Goal: Task Accomplishment & Management: Use online tool/utility

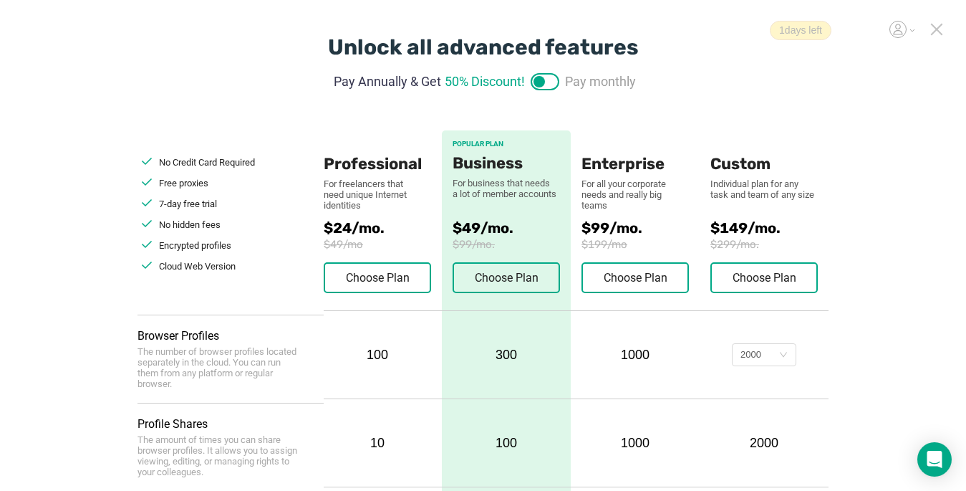
click at [938, 29] on icon at bounding box center [937, 29] width 10 height 10
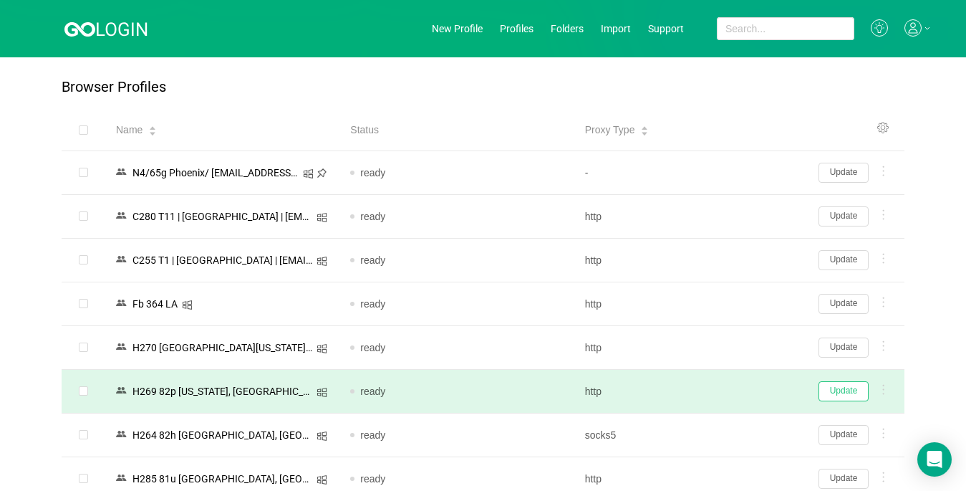
click at [837, 399] on button "Update" at bounding box center [844, 391] width 50 height 20
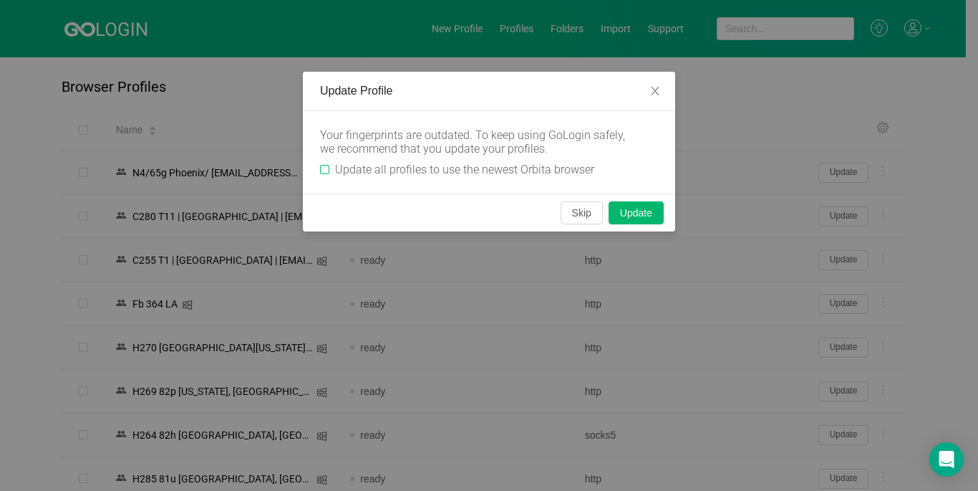
click at [324, 169] on input "Update all profiles to use the newest Orbita browser" at bounding box center [324, 169] width 9 height 9
checkbox input "true"
click at [575, 216] on button "Skip" at bounding box center [582, 212] width 42 height 23
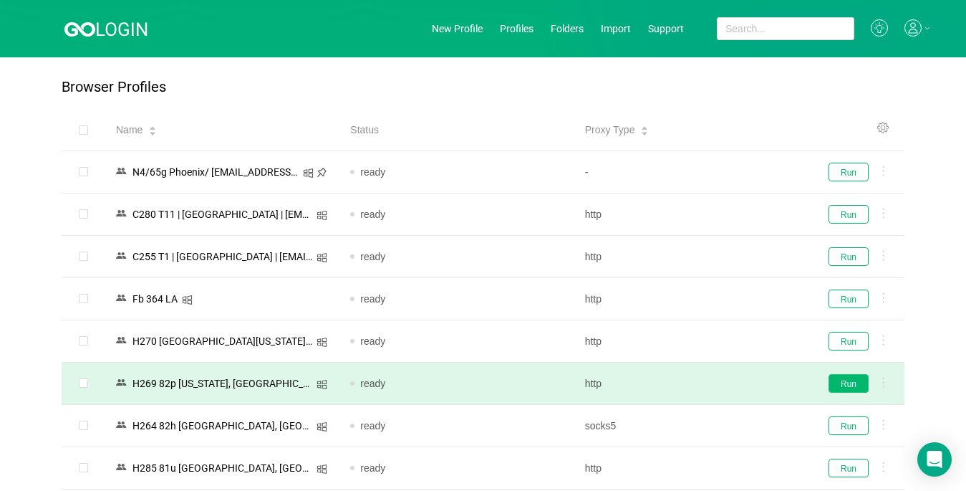
click at [843, 389] on button "Run" at bounding box center [849, 383] width 40 height 19
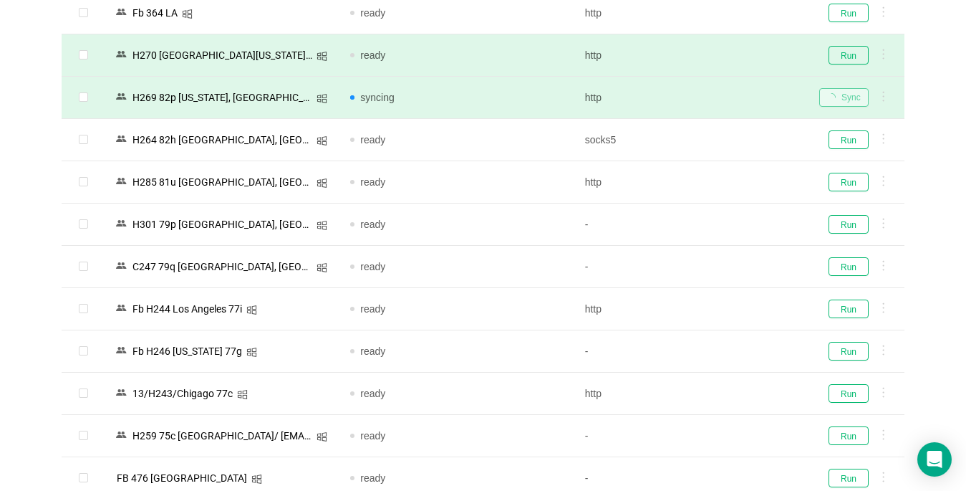
scroll to position [287, 0]
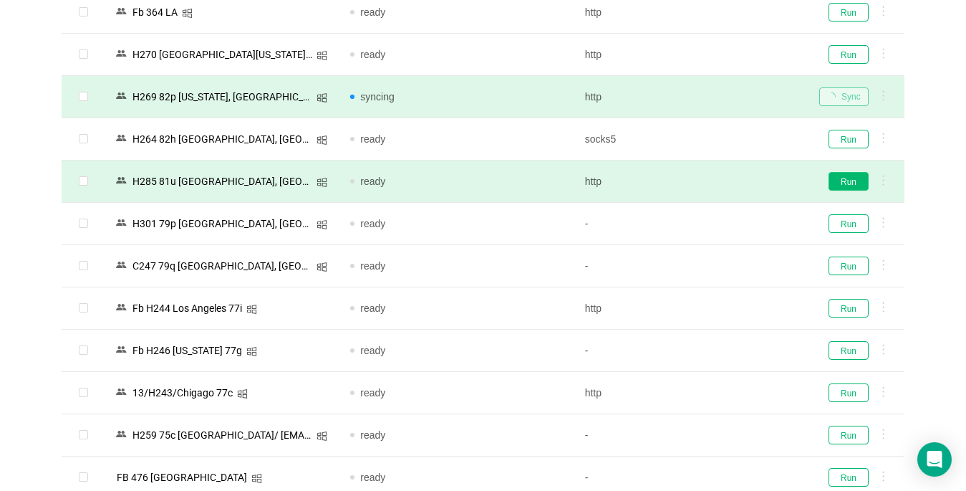
click at [839, 186] on button "Run" at bounding box center [849, 181] width 40 height 19
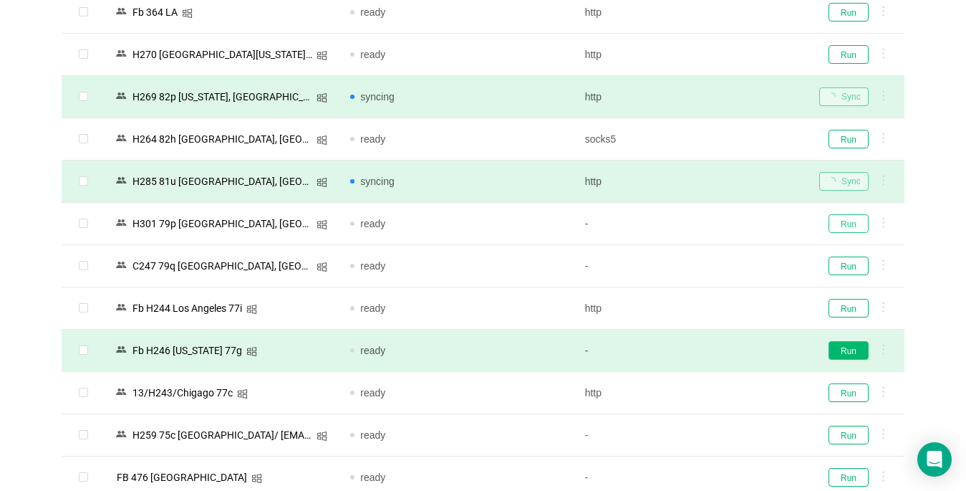
drag, startPoint x: 844, startPoint y: 219, endPoint x: 847, endPoint y: 351, distance: 131.8
click at [847, 351] on tbody "N4/65g Phoenix/ [EMAIL_ADDRESS][DOMAIN_NAME] ready - Run C280 T11 | [GEOGRAPHIC…" at bounding box center [483, 499] width 843 height 1268
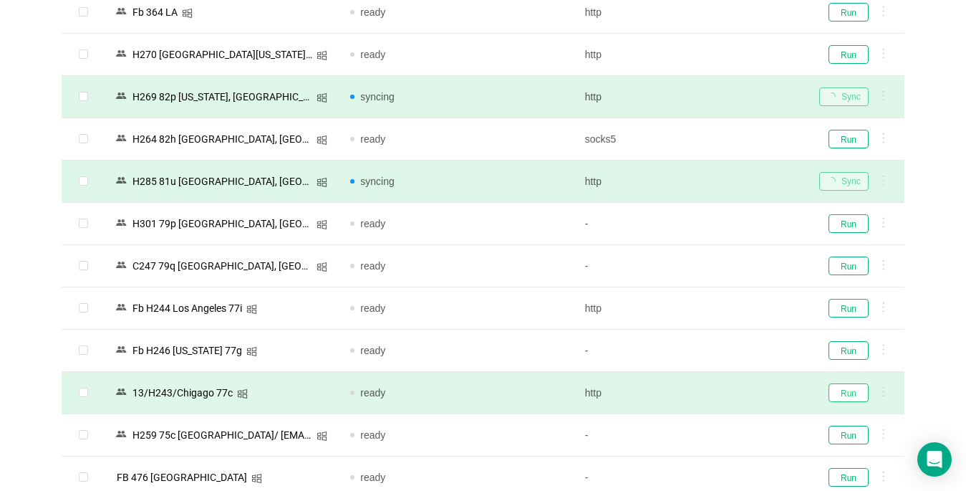
click at [847, 392] on button "Run" at bounding box center [849, 392] width 40 height 19
click at [847, 392] on div "Run" at bounding box center [856, 392] width 74 height 19
click at [844, 400] on div "Sync" at bounding box center [856, 392] width 74 height 19
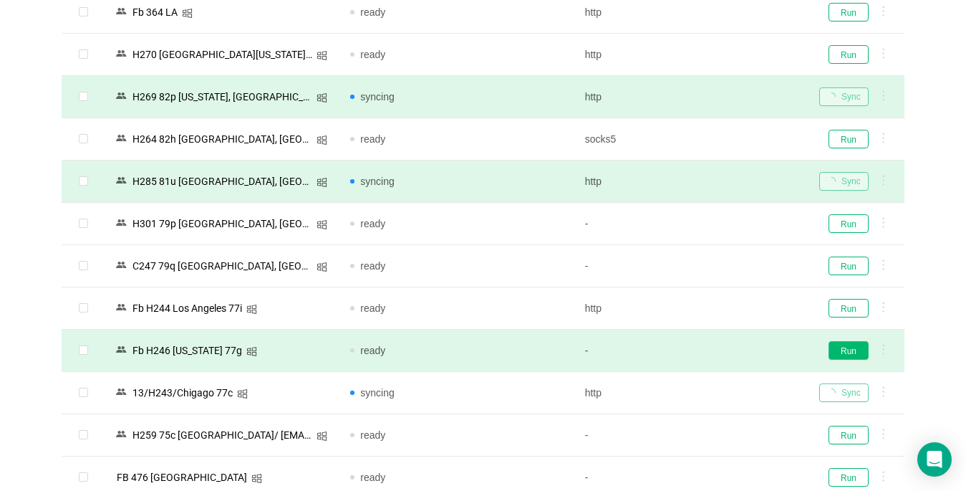
click at [852, 347] on button "Run" at bounding box center [849, 350] width 40 height 19
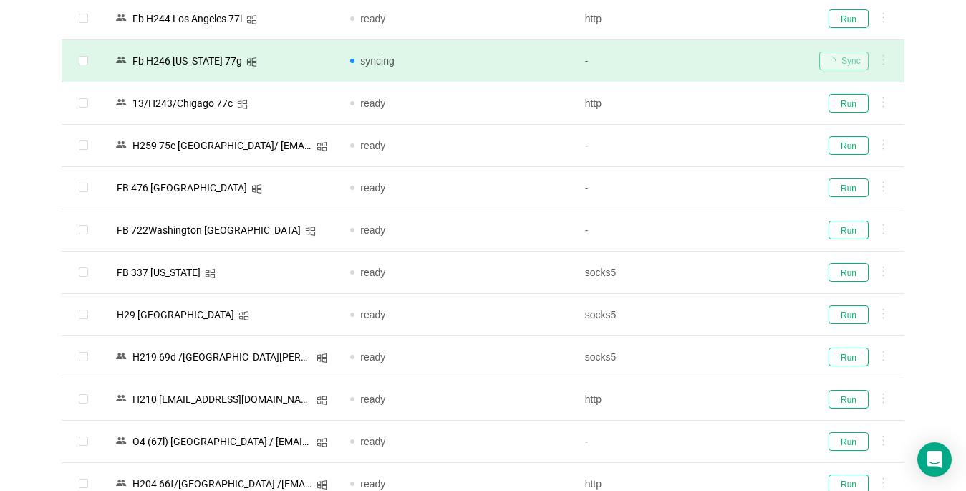
scroll to position [585, 0]
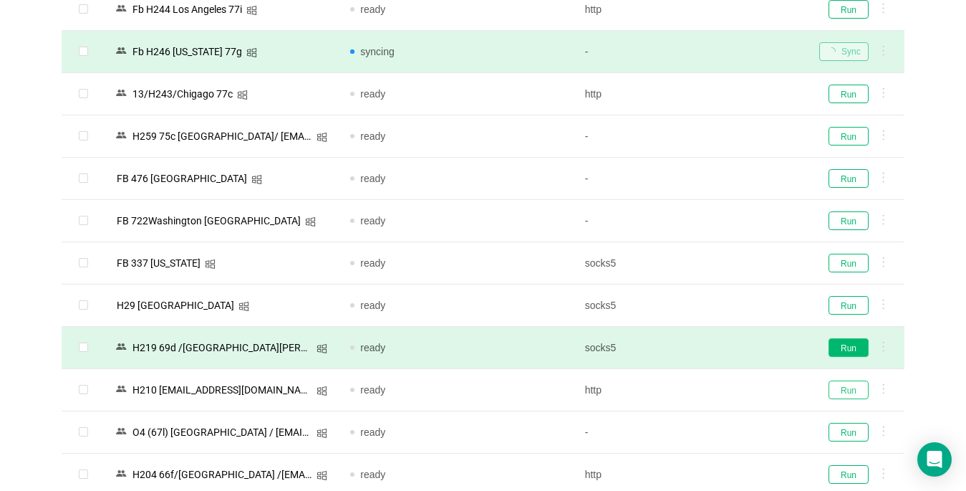
drag, startPoint x: 846, startPoint y: 383, endPoint x: 853, endPoint y: 343, distance: 40.7
click at [853, 343] on tbody "N4/65g Phoenix/ [EMAIL_ADDRESS][DOMAIN_NAME] ready - Run C280 T11 | [GEOGRAPHIC…" at bounding box center [483, 200] width 843 height 1268
click at [848, 346] on button "Run" at bounding box center [849, 347] width 40 height 19
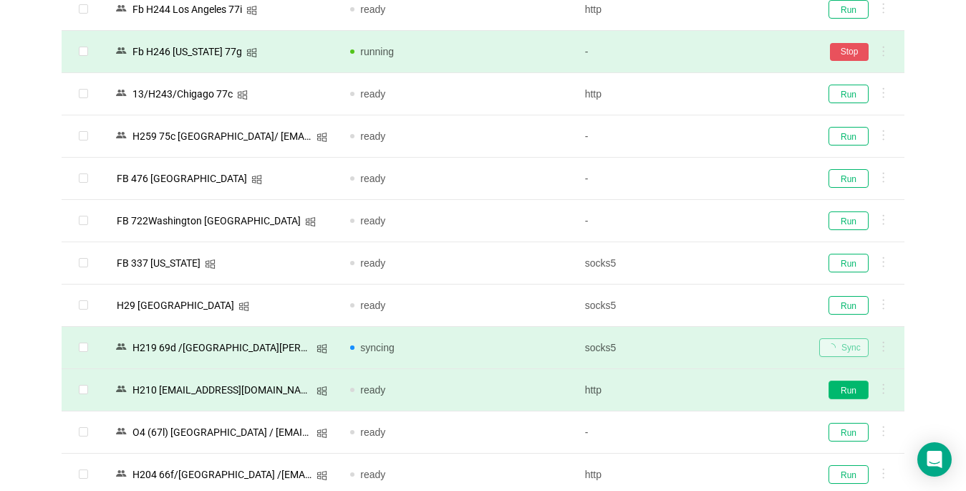
click at [854, 388] on button "Run" at bounding box center [849, 389] width 40 height 19
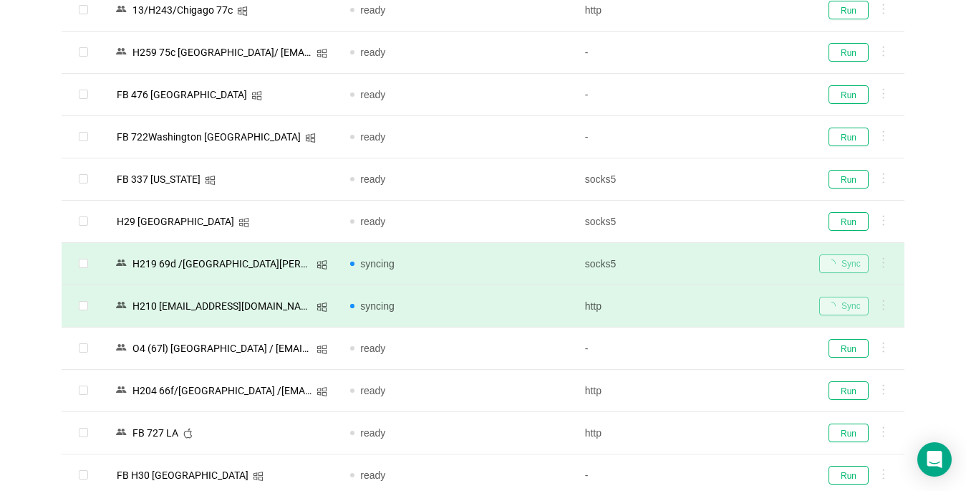
scroll to position [893, 0]
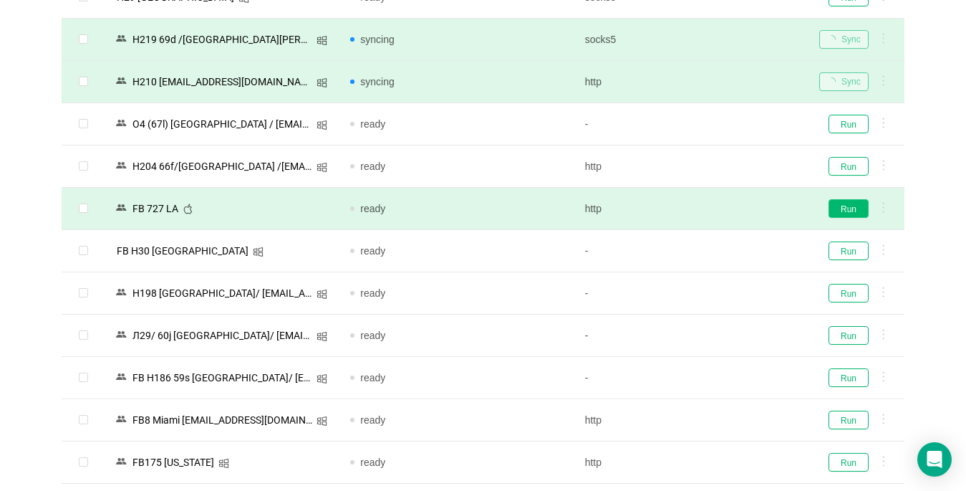
click at [843, 202] on button "Run" at bounding box center [849, 208] width 40 height 19
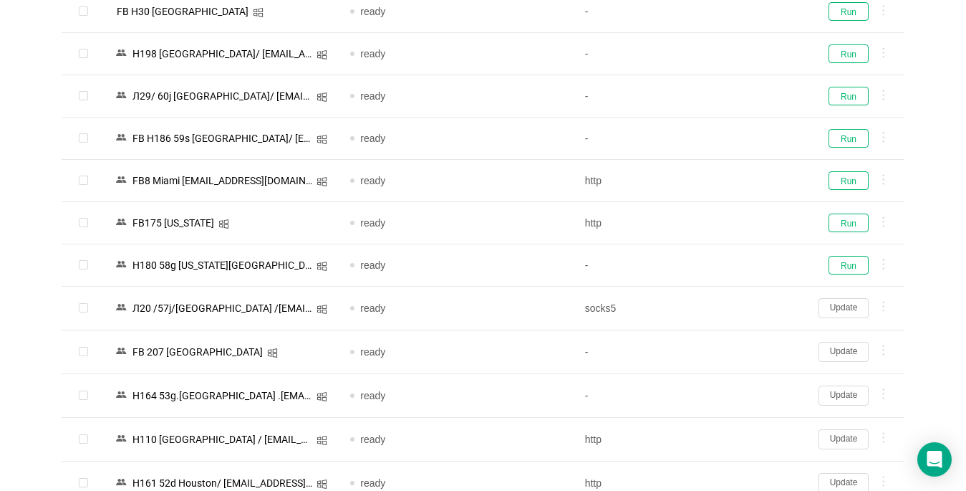
scroll to position [1137, 0]
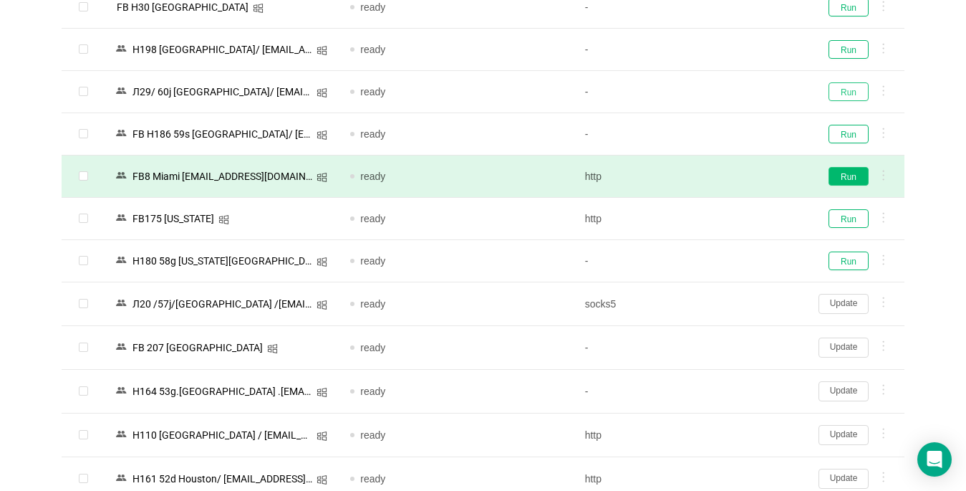
drag, startPoint x: 854, startPoint y: 92, endPoint x: 842, endPoint y: 173, distance: 81.1
click at [842, 173] on tbody "N4/65g Phoenix/ [EMAIL_ADDRESS][DOMAIN_NAME] ready - Run C280 T11 | [GEOGRAPHIC…" at bounding box center [483, 303] width 843 height 2579
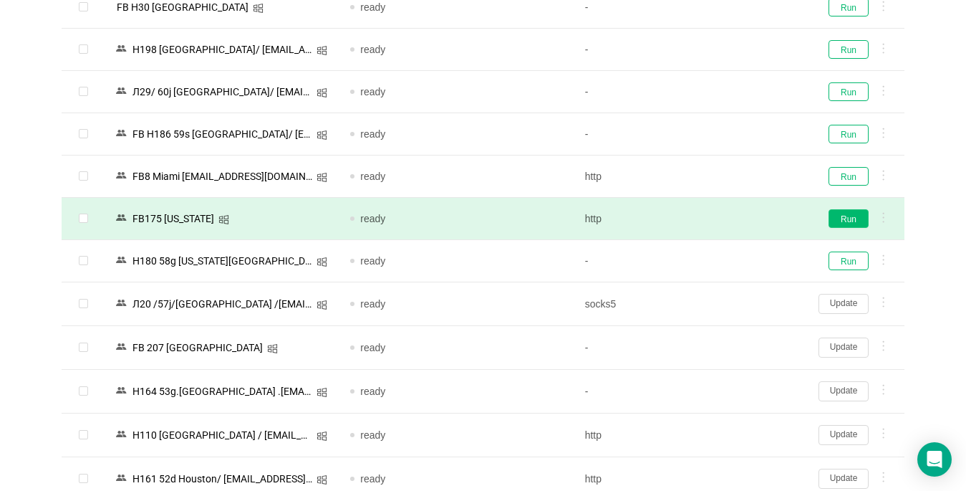
click at [847, 223] on button "Run" at bounding box center [849, 218] width 40 height 19
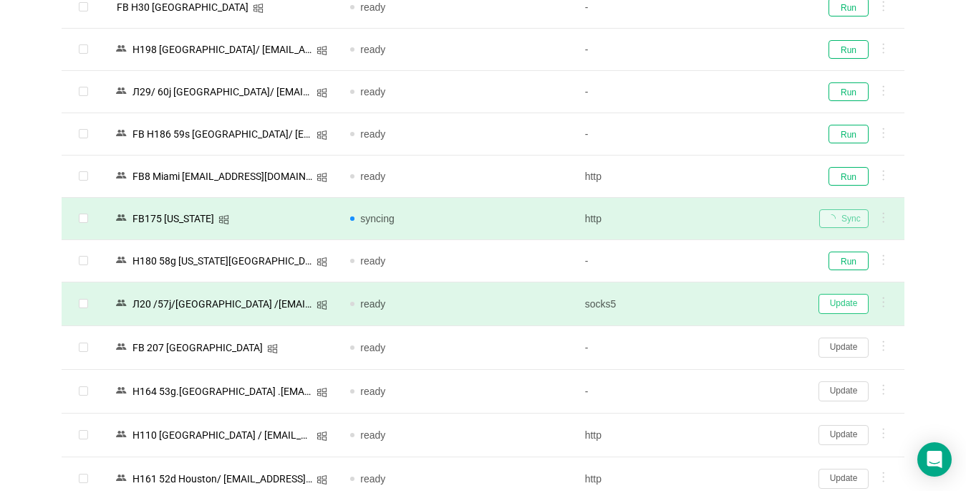
click at [844, 304] on button "Update" at bounding box center [844, 304] width 50 height 20
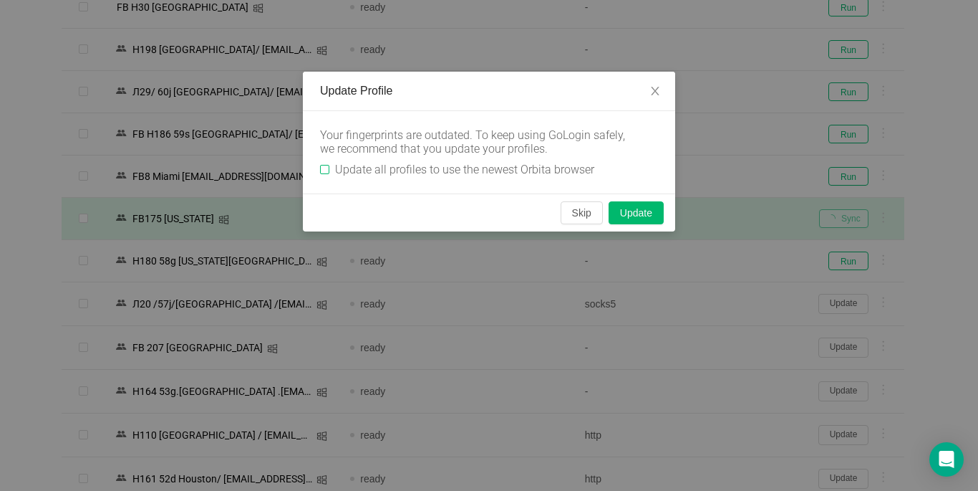
click at [328, 171] on input "Update all profiles to use the newest Orbita browser" at bounding box center [324, 169] width 9 height 9
checkbox input "true"
click at [584, 217] on button "Skip" at bounding box center [582, 212] width 42 height 23
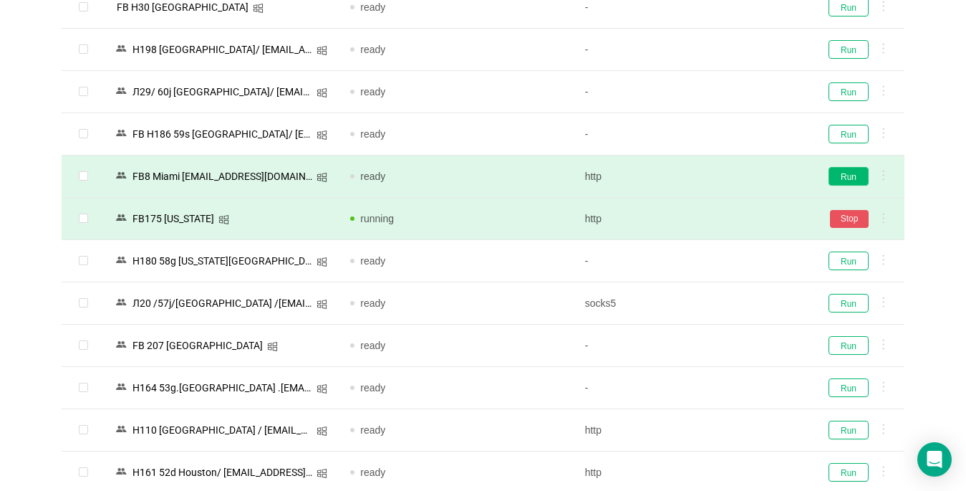
click at [848, 175] on button "Run" at bounding box center [849, 176] width 40 height 19
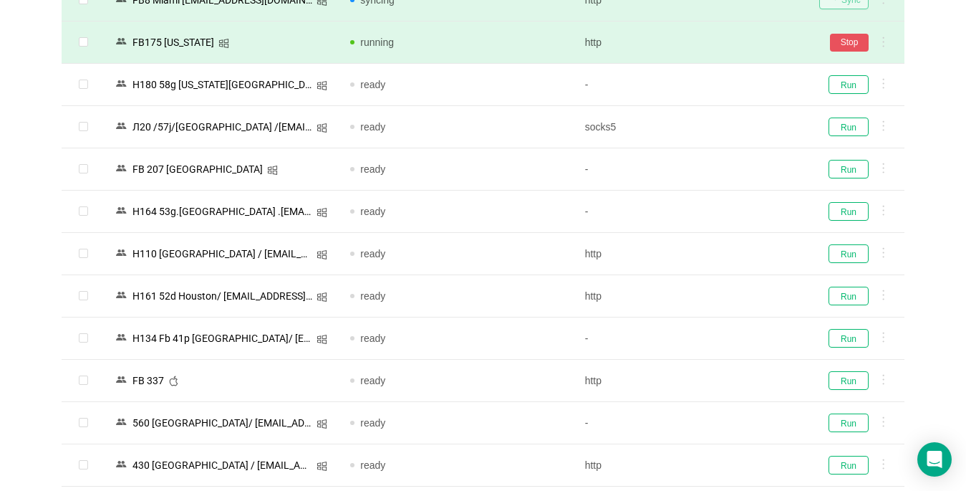
scroll to position [1448, 0]
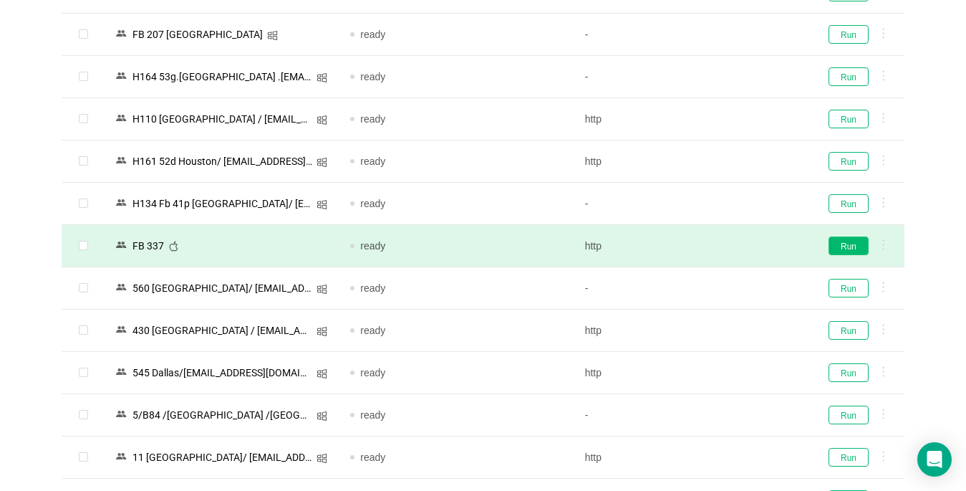
click at [852, 244] on button "Run" at bounding box center [849, 245] width 40 height 19
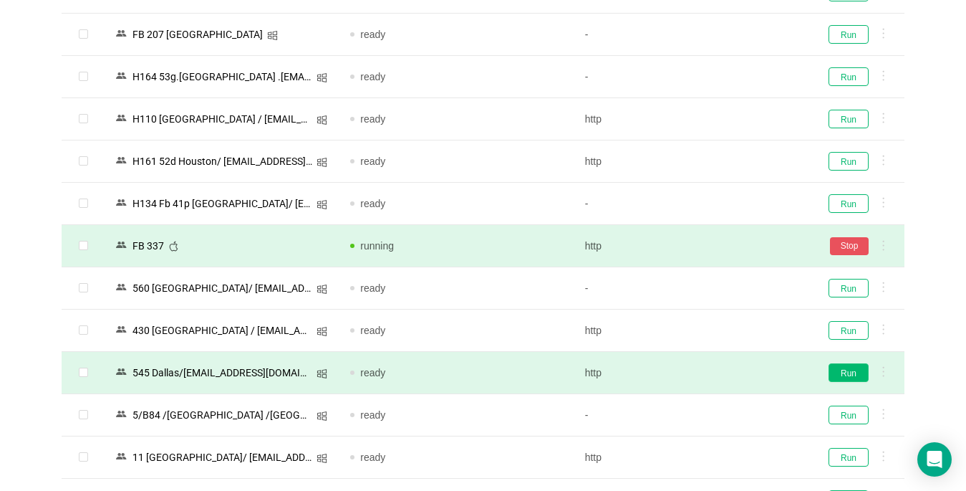
click at [837, 371] on button "Run" at bounding box center [849, 372] width 40 height 19
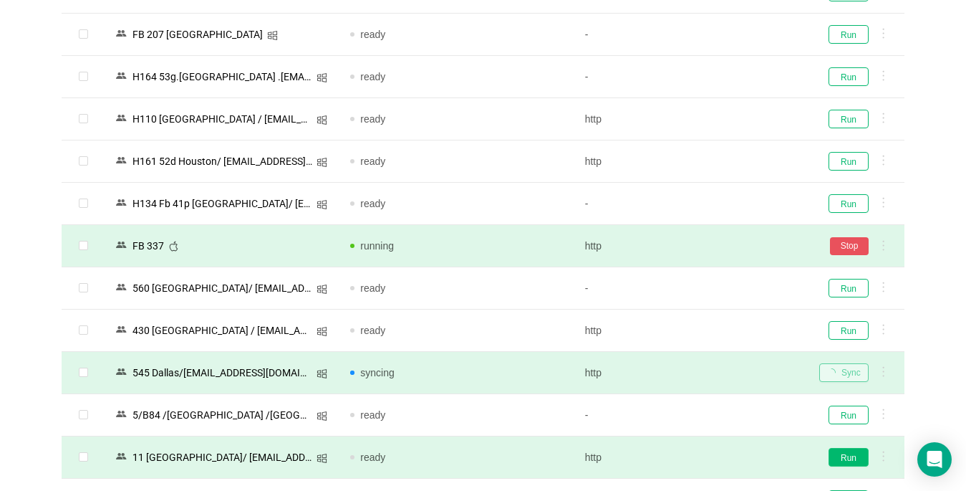
click at [845, 458] on button "Run" at bounding box center [849, 457] width 40 height 19
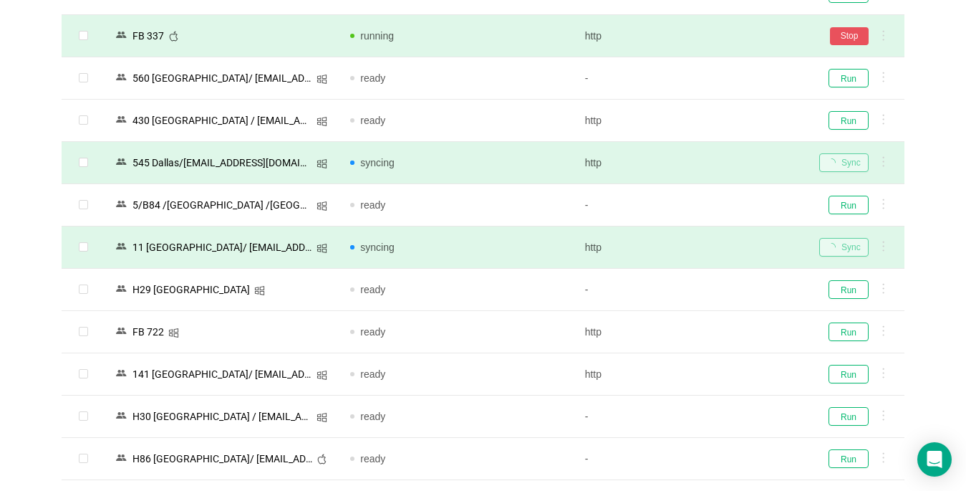
scroll to position [1809, 0]
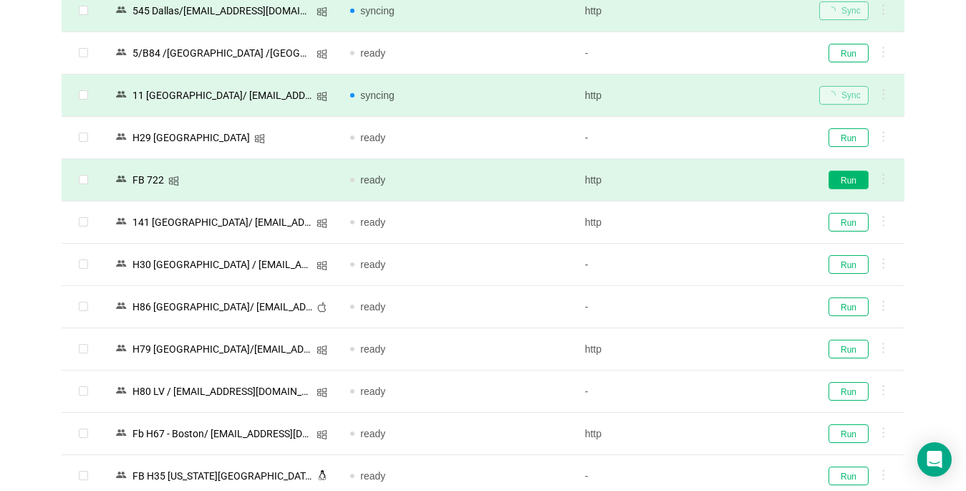
click at [839, 179] on button "Run" at bounding box center [849, 179] width 40 height 19
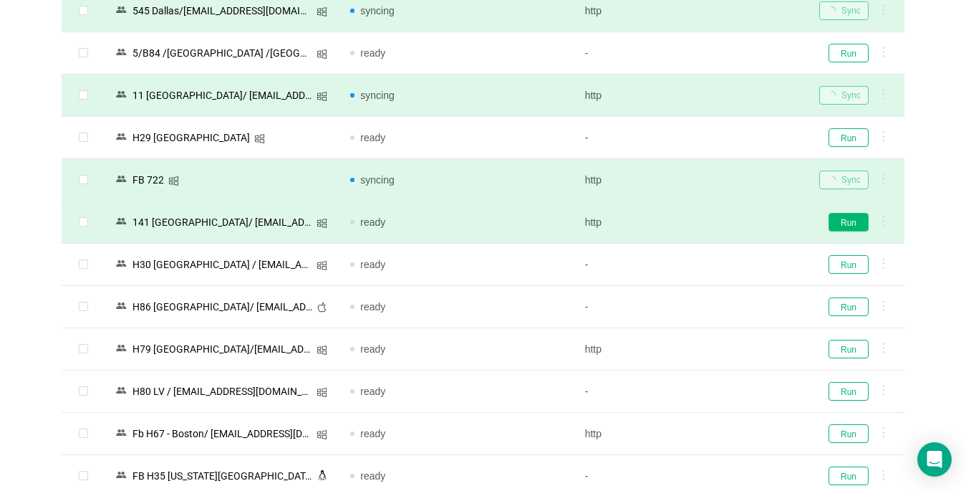
click at [847, 220] on button "Run" at bounding box center [849, 222] width 40 height 19
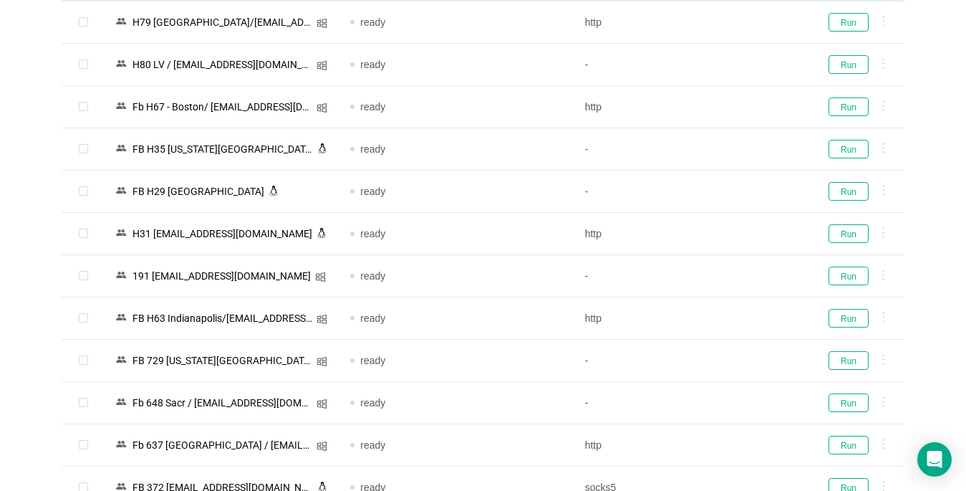
scroll to position [2167, 0]
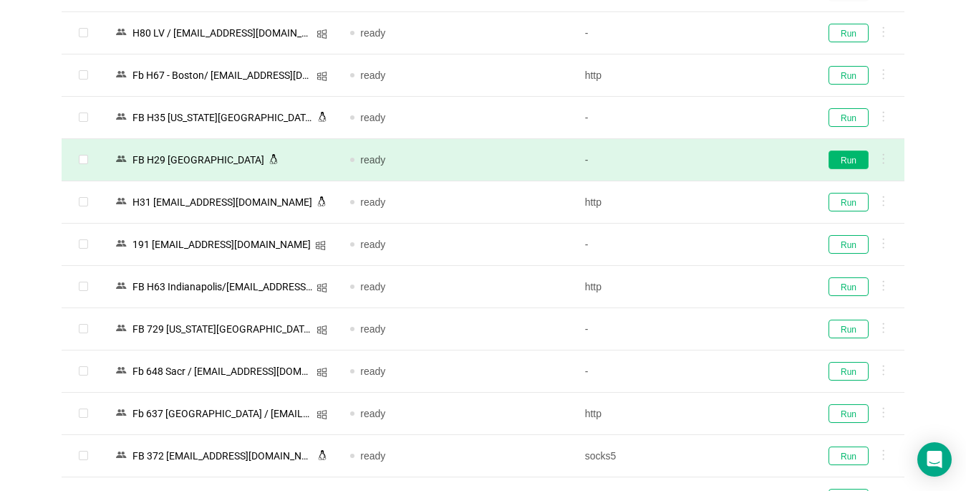
click at [842, 158] on button "Run" at bounding box center [849, 159] width 40 height 19
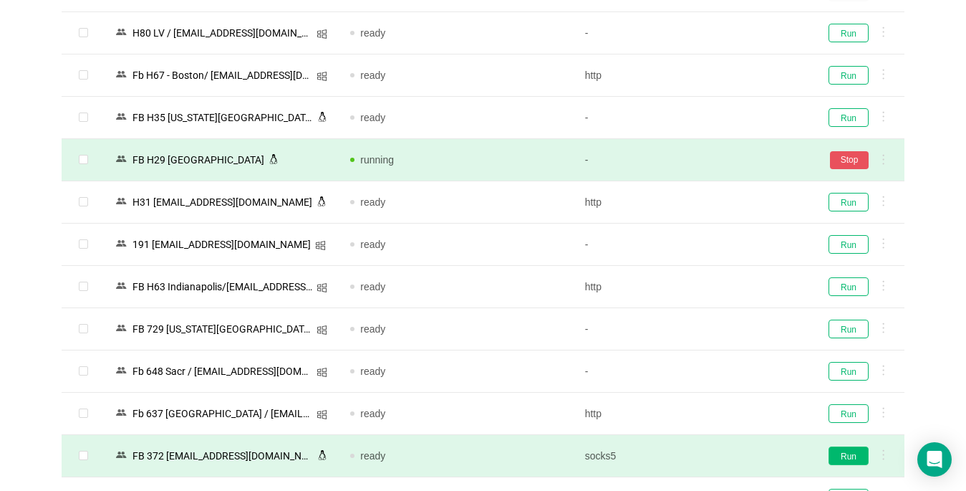
click at [850, 454] on button "Run" at bounding box center [849, 455] width 40 height 19
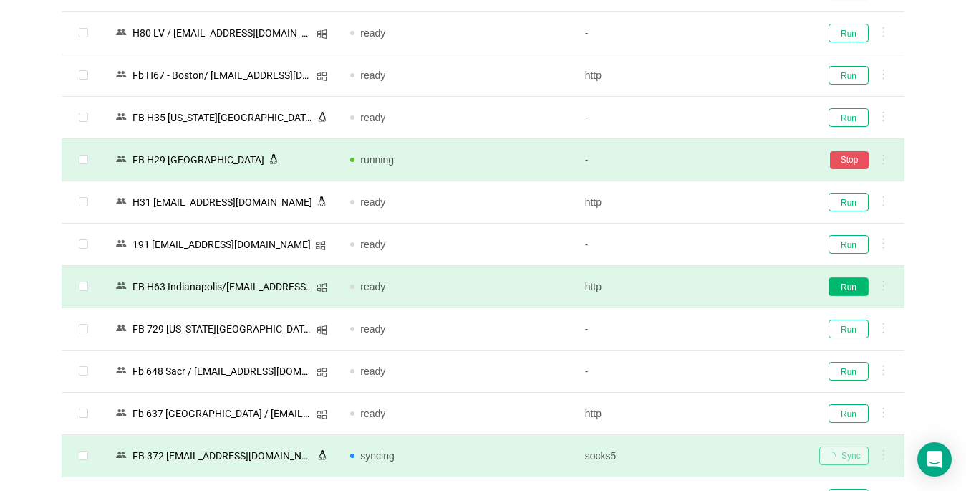
click at [849, 286] on button "Run" at bounding box center [849, 286] width 40 height 19
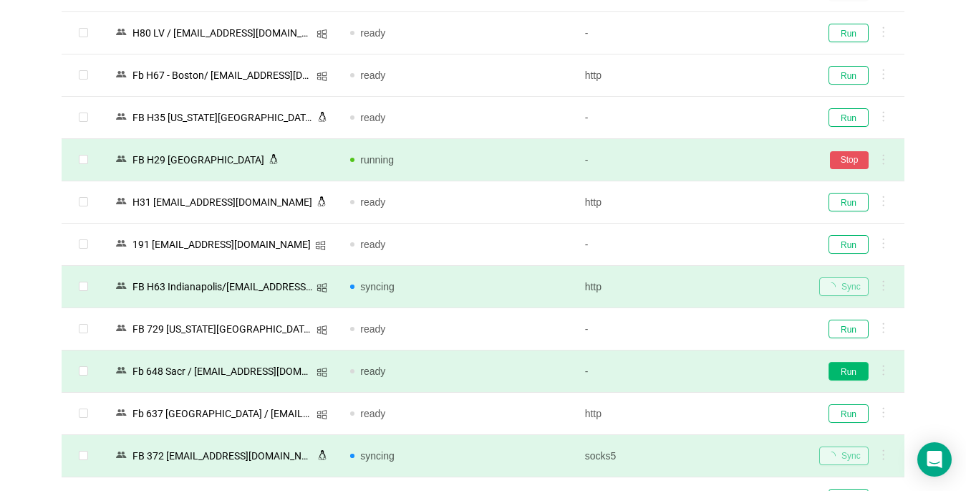
click at [850, 371] on button "Run" at bounding box center [849, 371] width 40 height 19
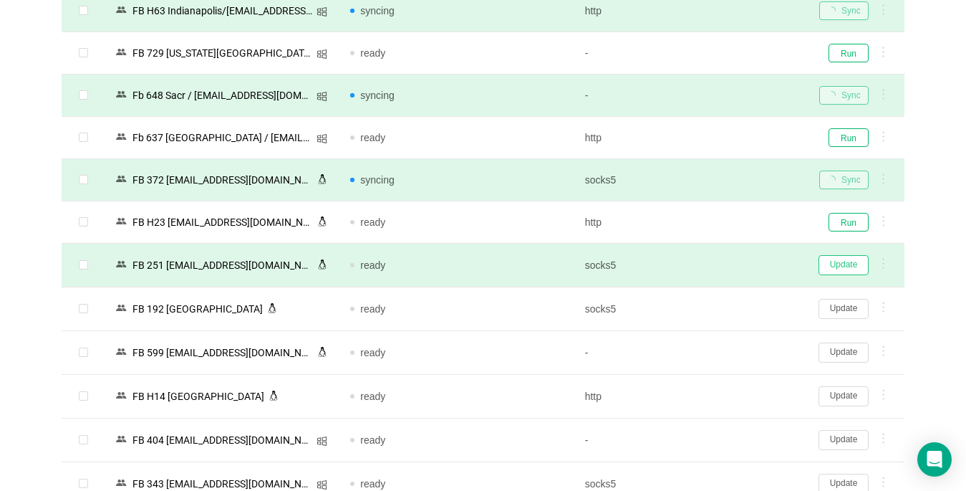
click at [842, 264] on button "Update" at bounding box center [844, 265] width 50 height 20
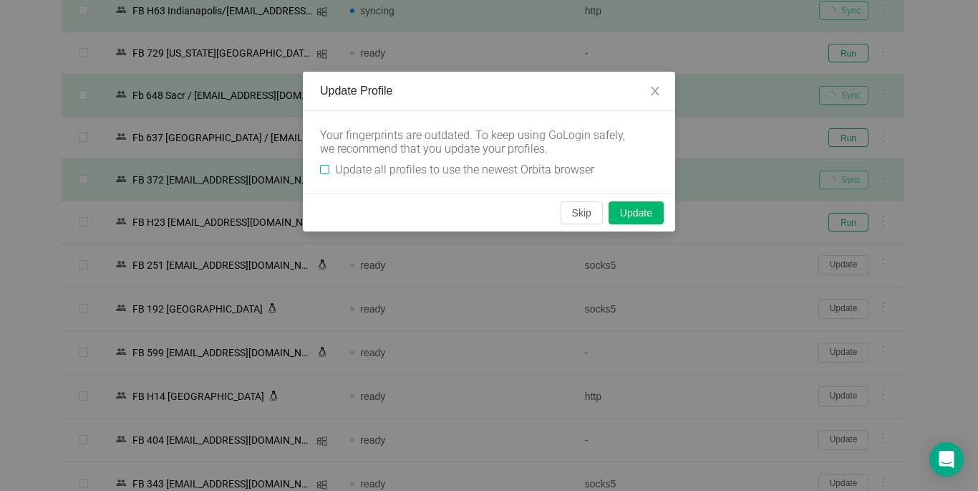
click at [324, 174] on input "Update all profiles to use the newest Orbita browser" at bounding box center [324, 169] width 9 height 9
checkbox input "true"
click at [577, 218] on button "Skip" at bounding box center [582, 212] width 42 height 23
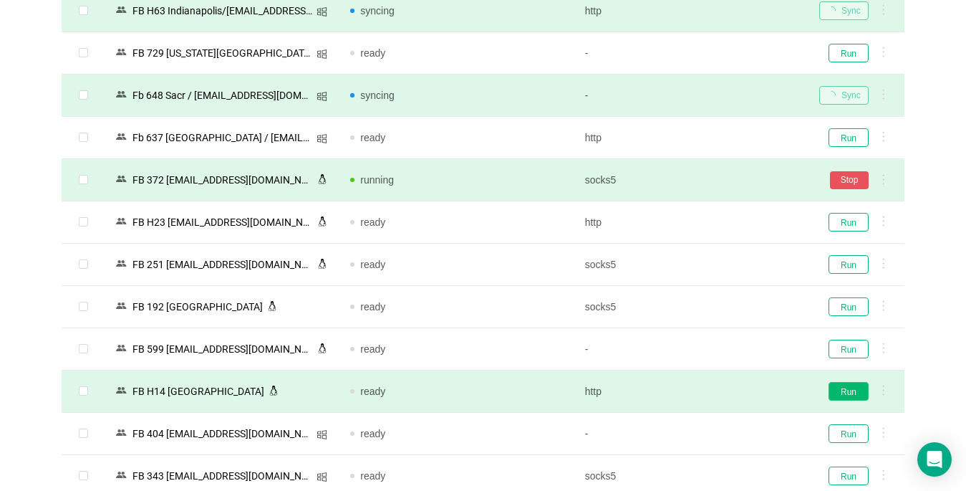
click at [845, 391] on button "Run" at bounding box center [849, 391] width 40 height 19
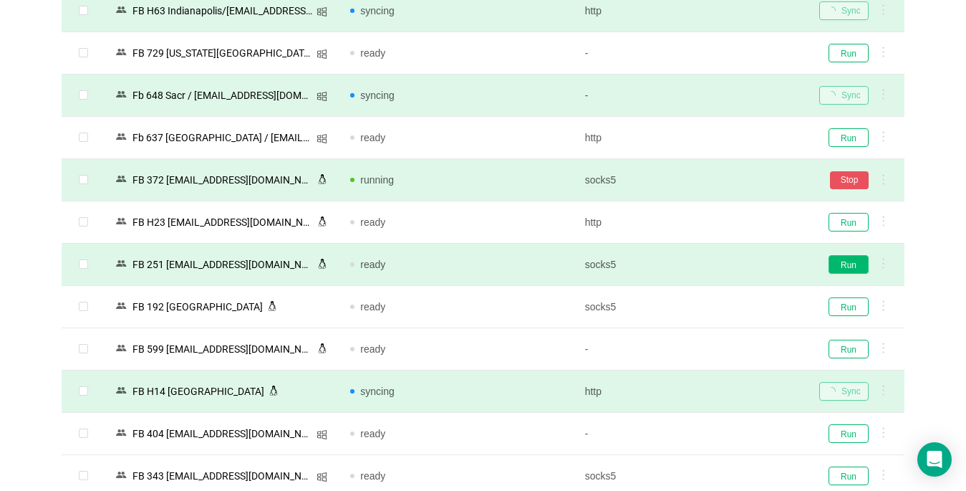
click at [846, 261] on button "Run" at bounding box center [849, 264] width 40 height 19
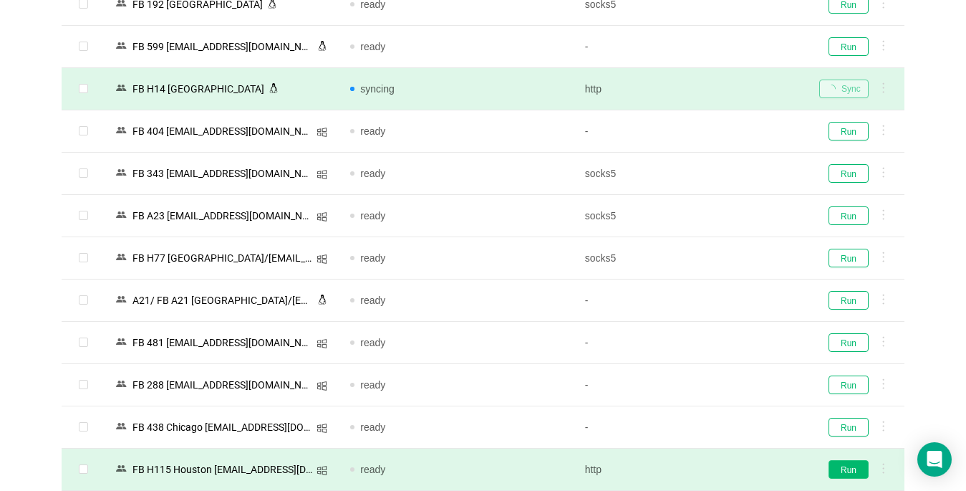
click at [855, 467] on button "Run" at bounding box center [849, 469] width 40 height 19
